Goal: Transaction & Acquisition: Obtain resource

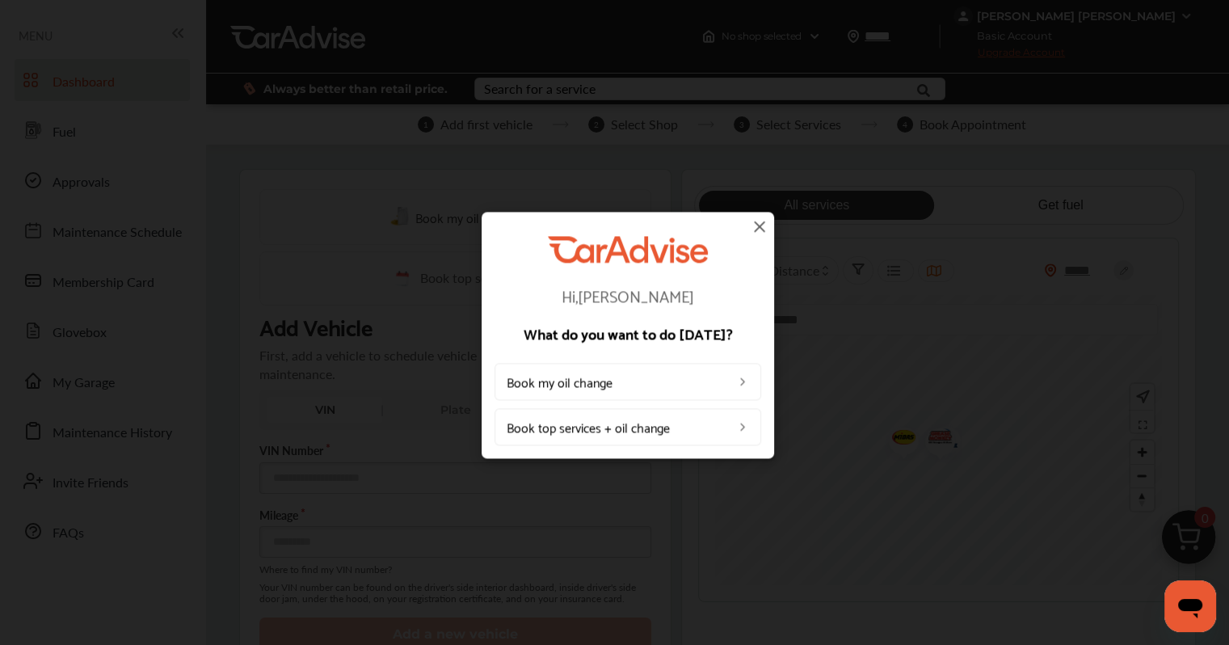
click at [762, 231] on img at bounding box center [759, 226] width 19 height 19
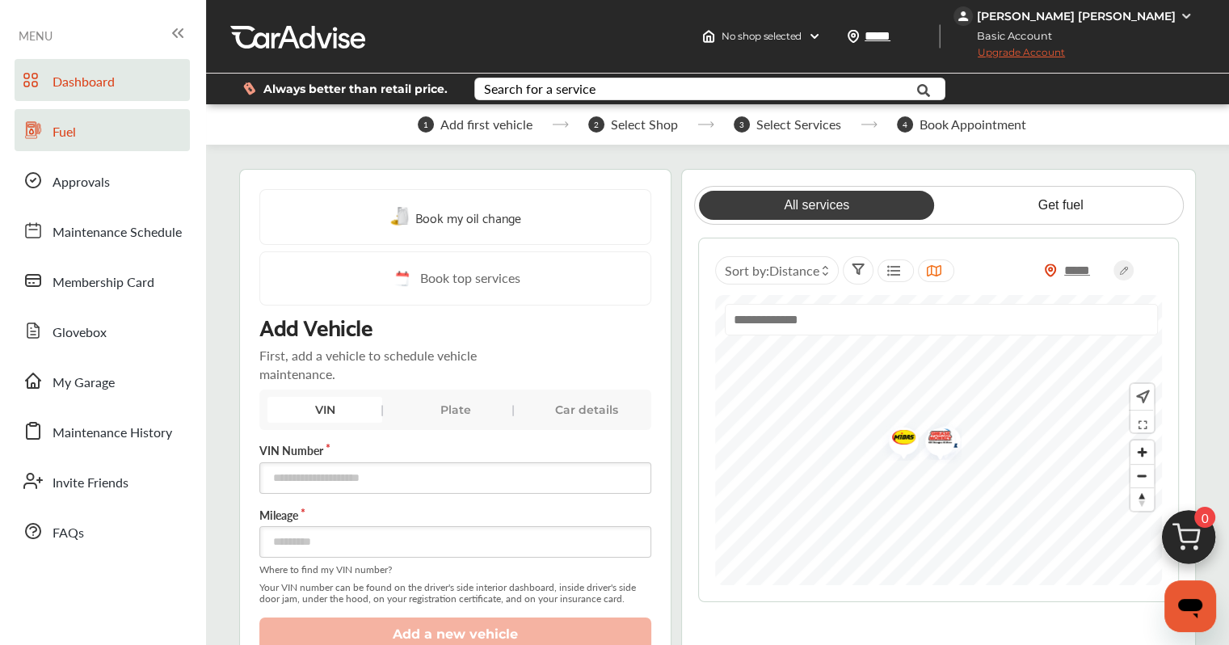
click at [71, 141] on span "Fuel" at bounding box center [64, 132] width 23 height 21
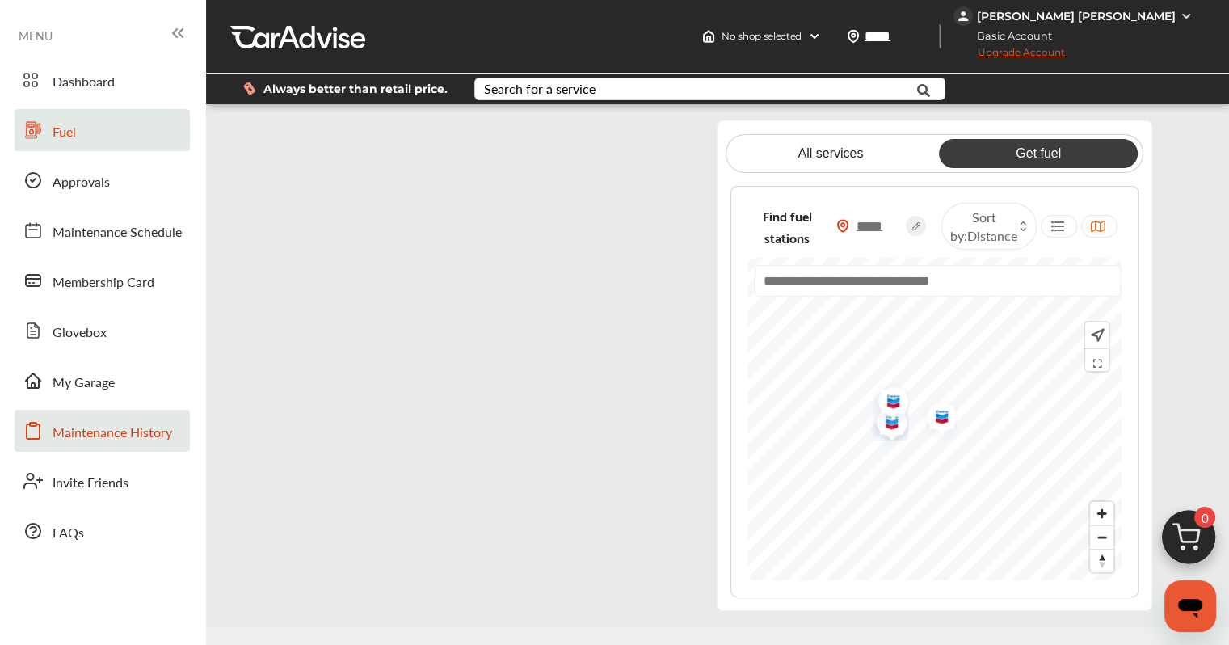
click at [105, 448] on link "Maintenance History" at bounding box center [102, 431] width 175 height 42
